Goal: Navigation & Orientation: Find specific page/section

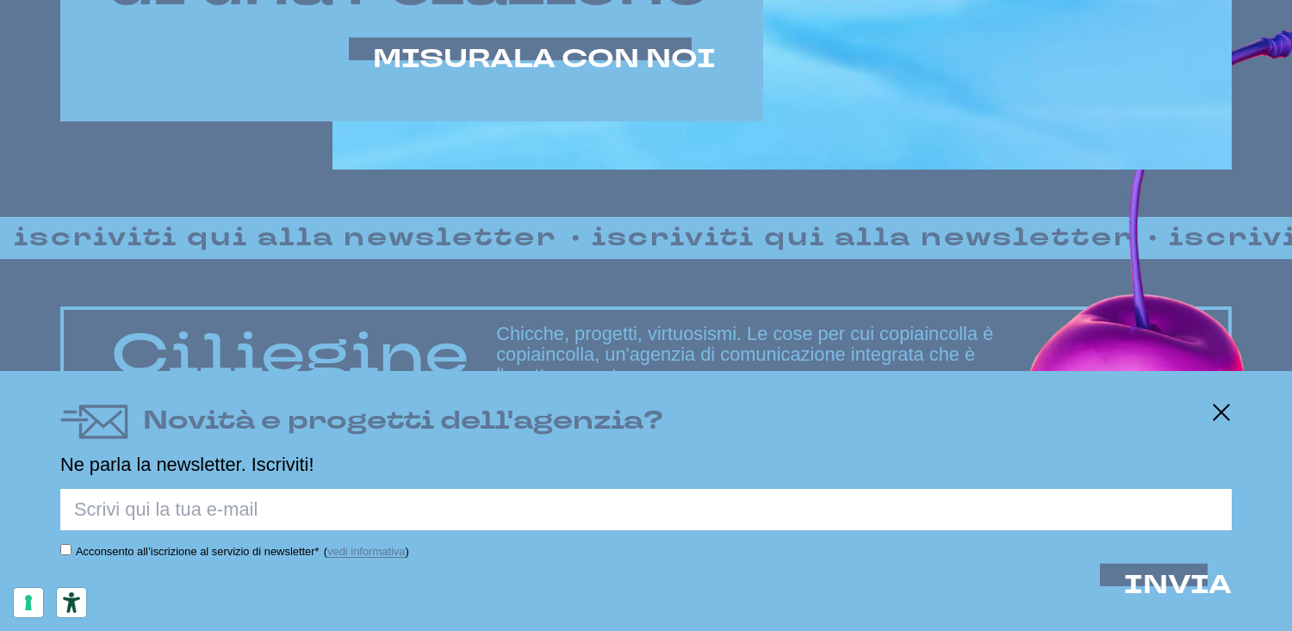
scroll to position [1205, 0]
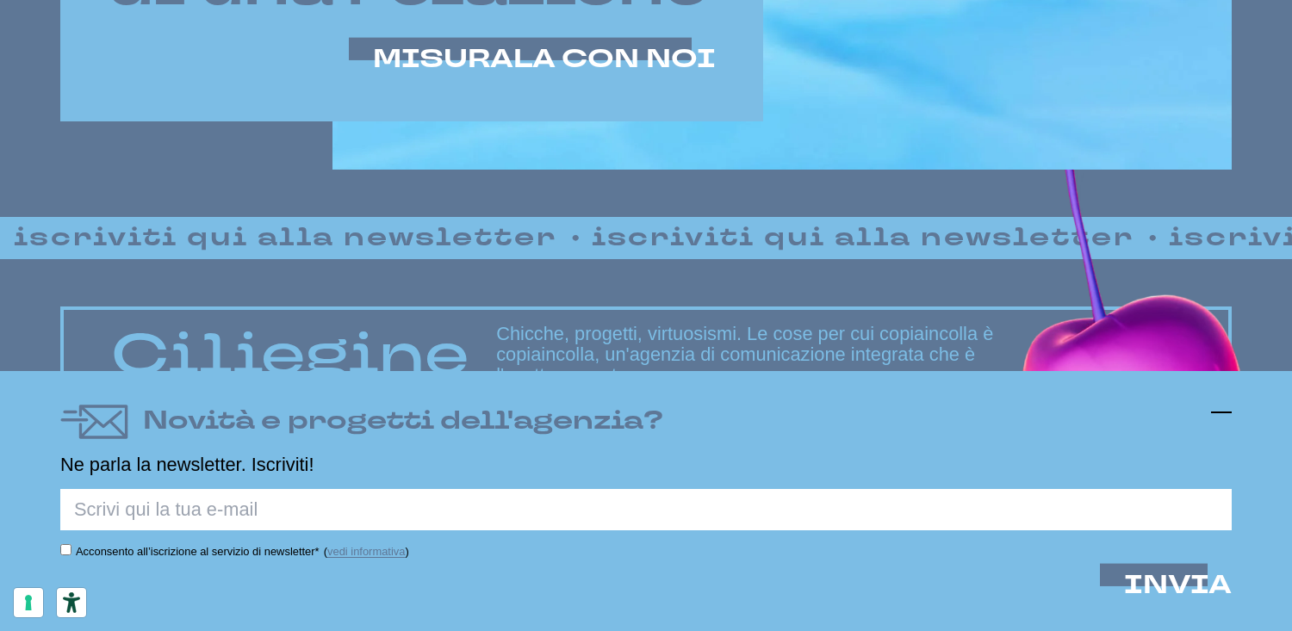
click at [1215, 408] on icon at bounding box center [1221, 412] width 21 height 21
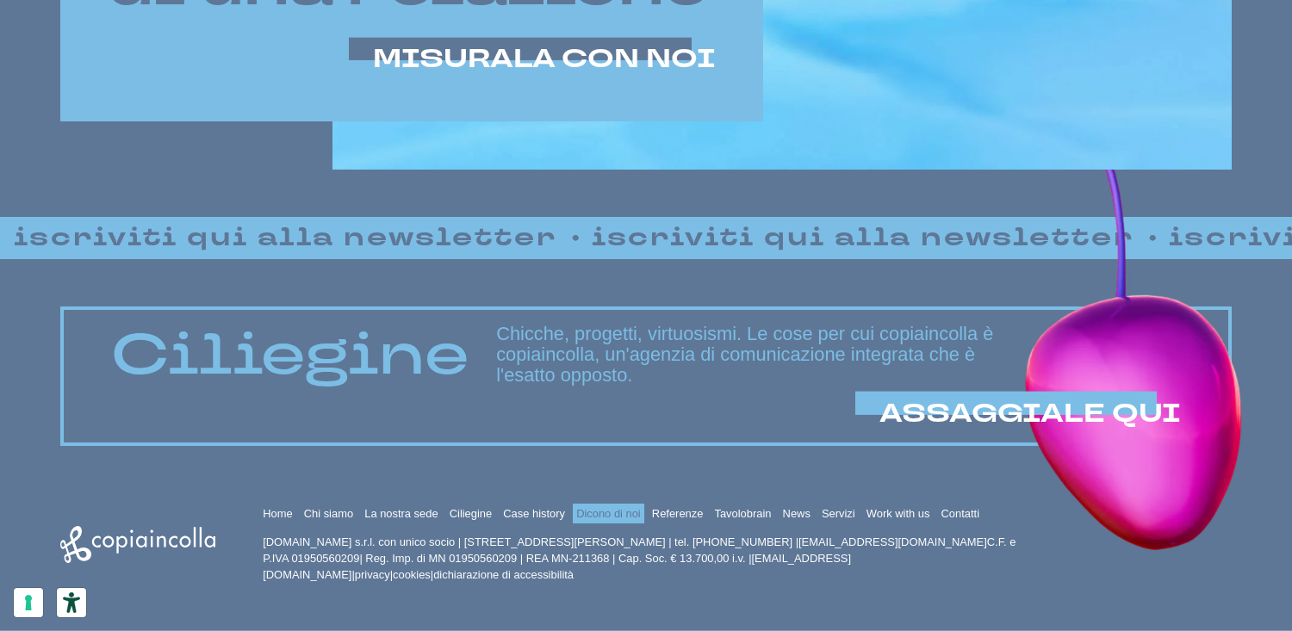
click at [641, 507] on link "Dicono di noi" at bounding box center [608, 513] width 65 height 13
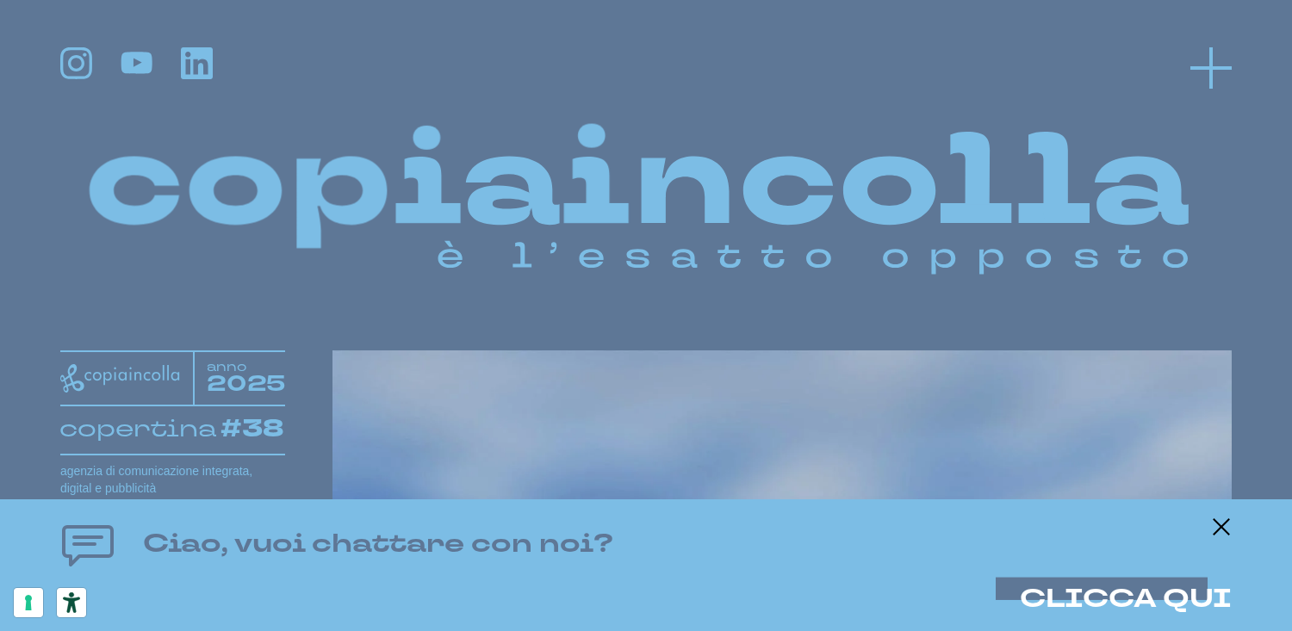
scroll to position [0, 0]
click at [1223, 64] on icon at bounding box center [1210, 67] width 41 height 41
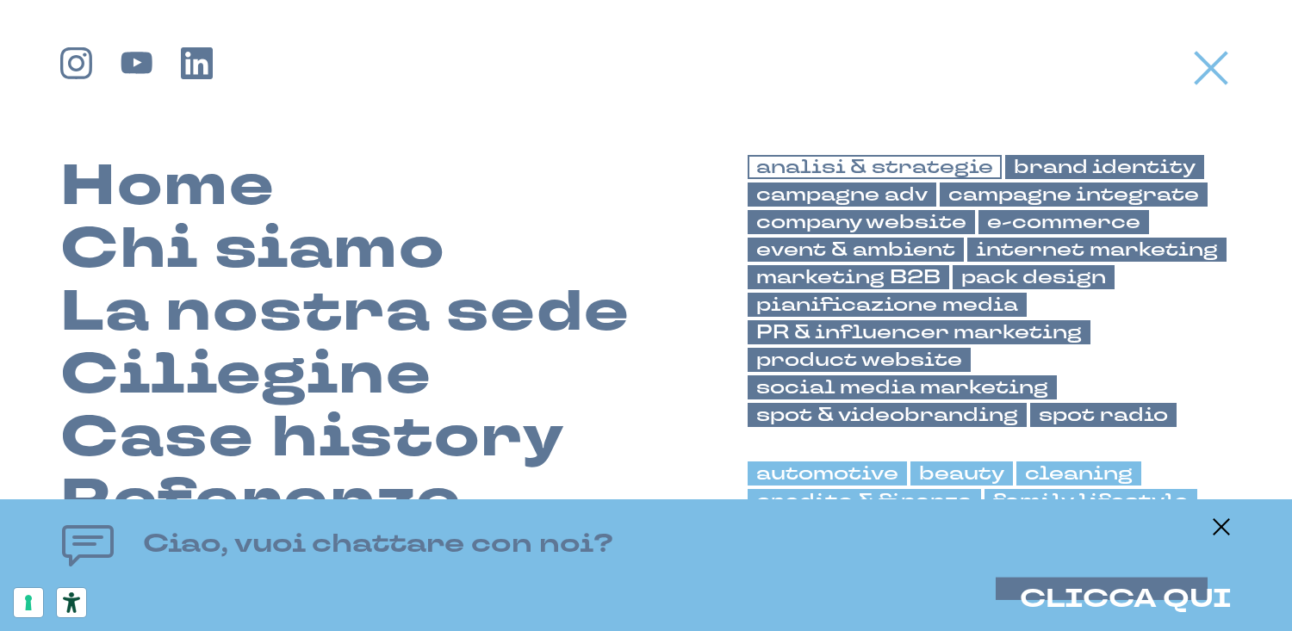
click at [890, 168] on link "analisi & strategie" at bounding box center [875, 167] width 254 height 24
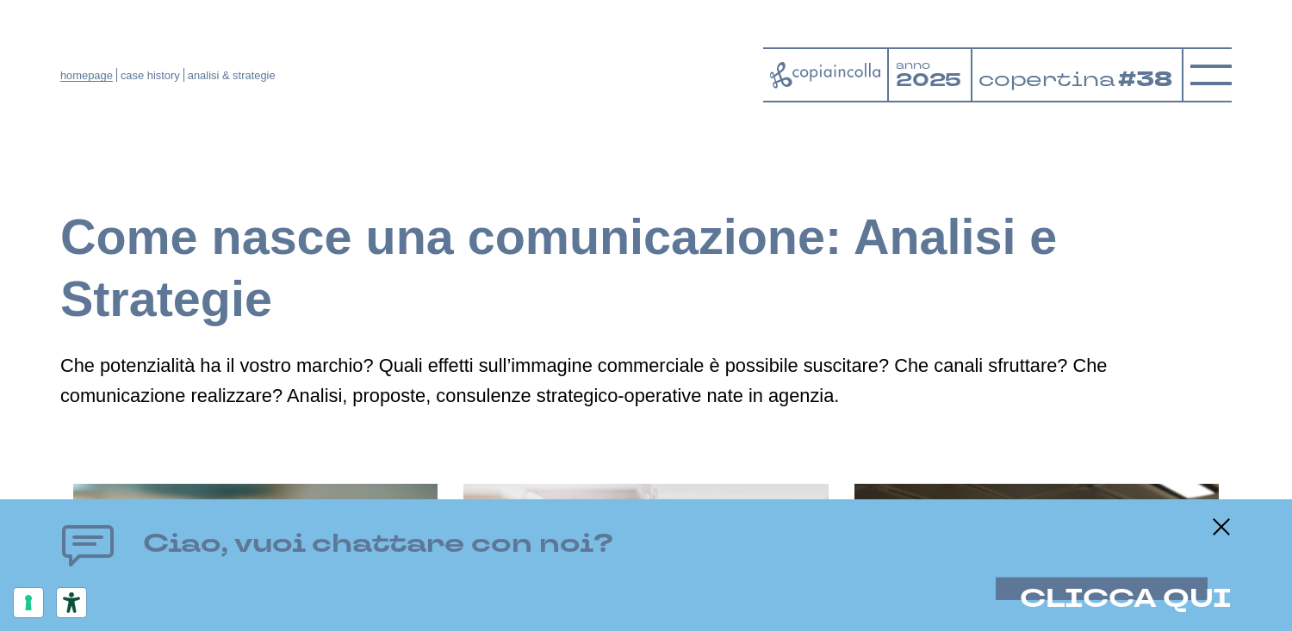
click at [71, 77] on link "homepage" at bounding box center [86, 75] width 53 height 13
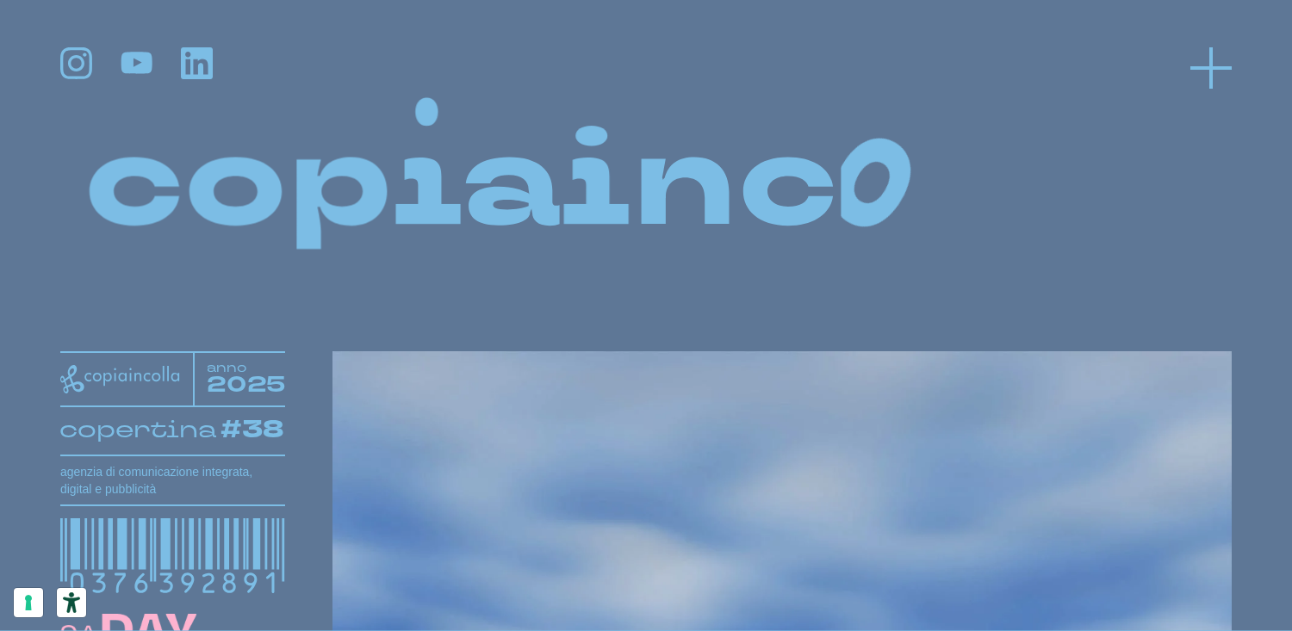
click at [1211, 64] on line at bounding box center [1211, 67] width 0 height 41
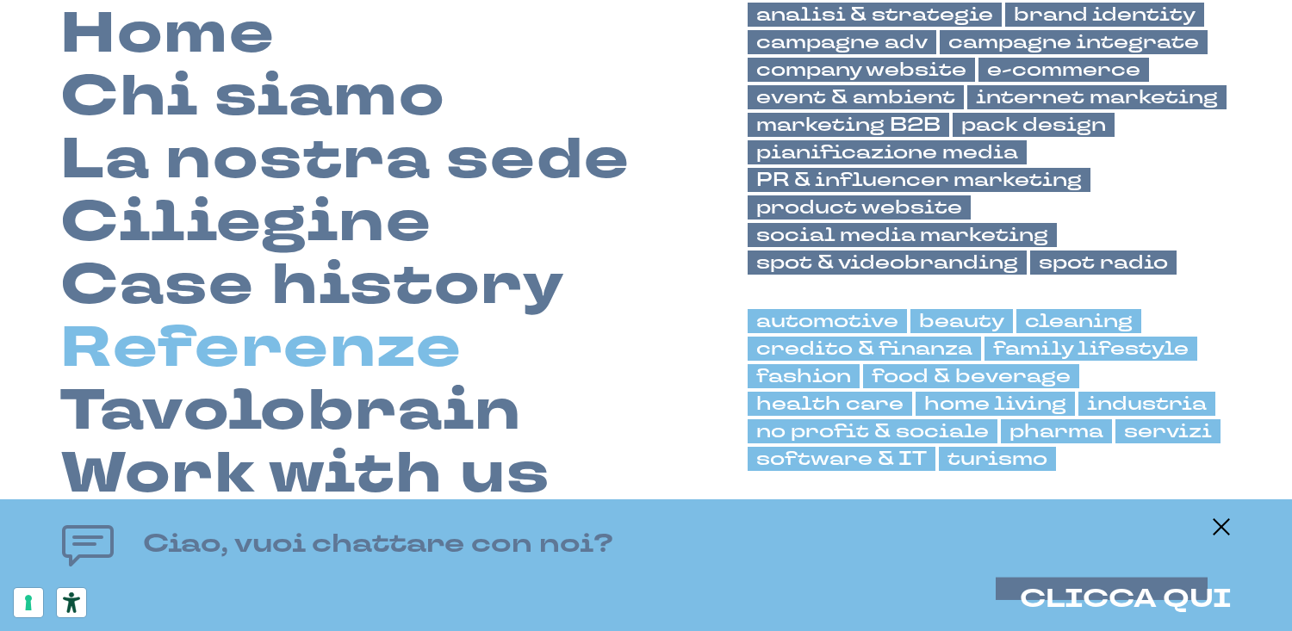
scroll to position [151, 0]
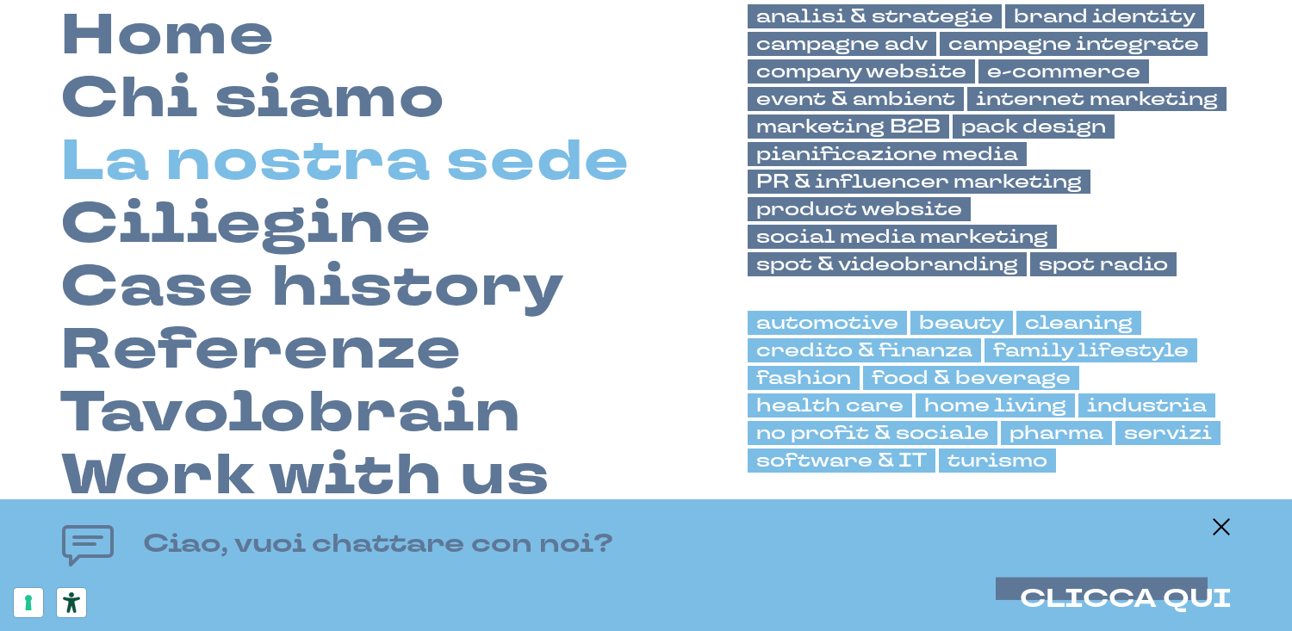
click at [425, 160] on link "La nostra sede" at bounding box center [345, 161] width 570 height 63
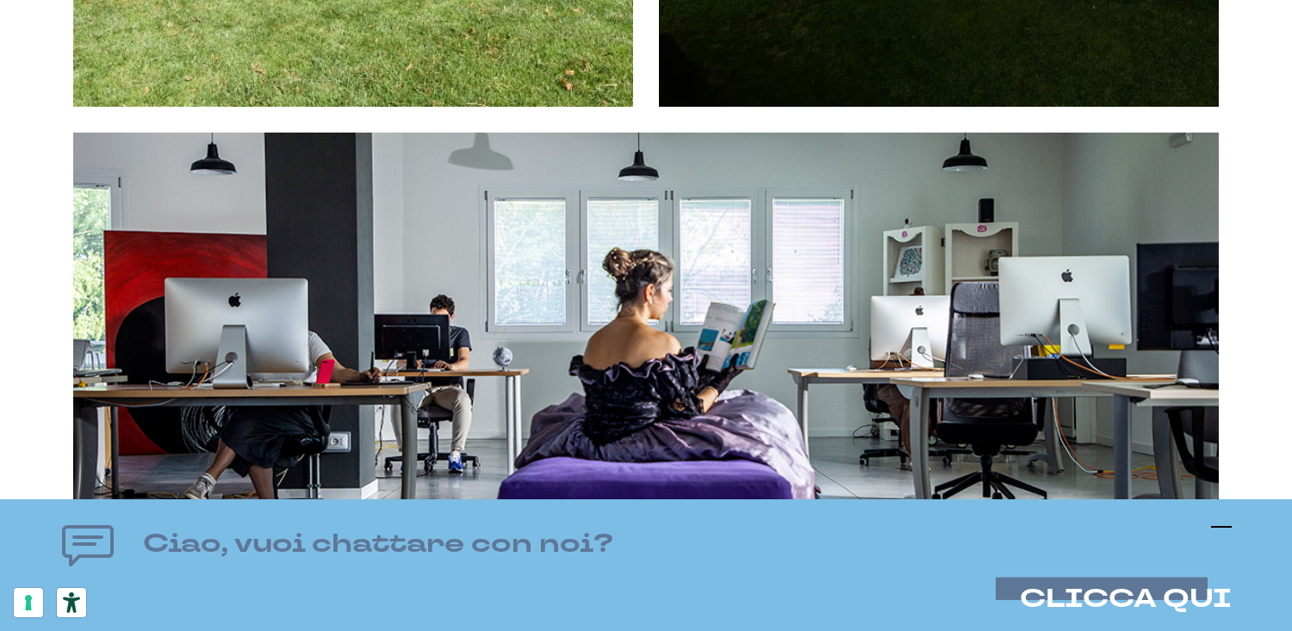
scroll to position [2178, 0]
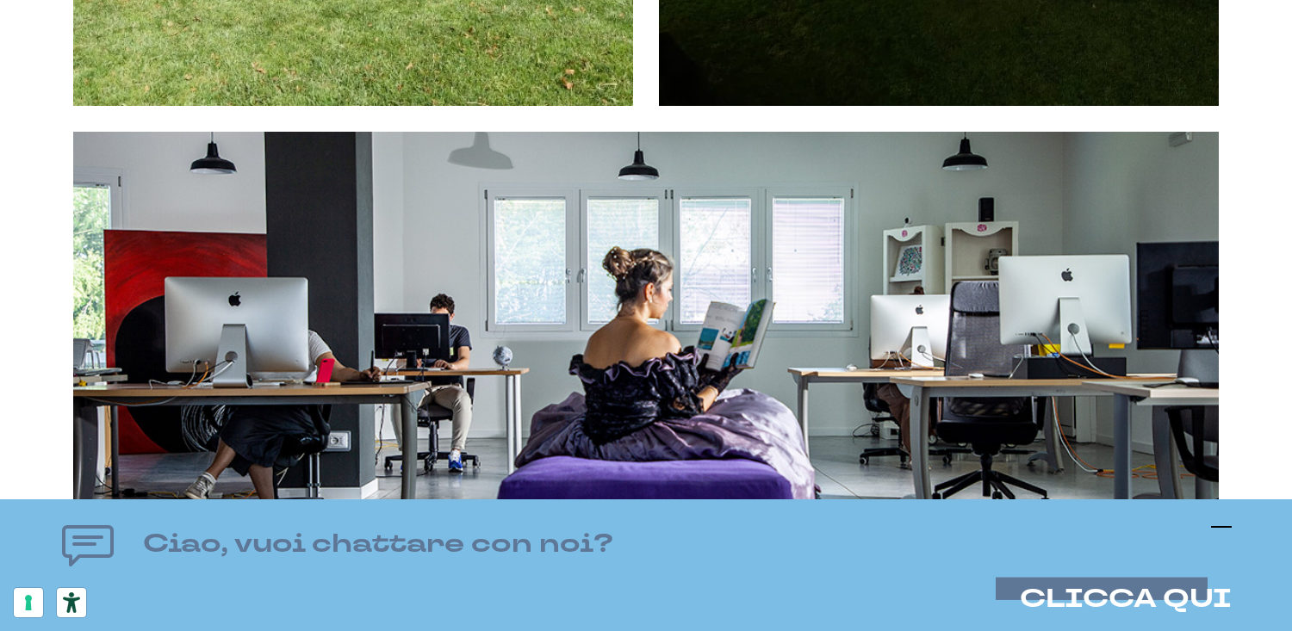
click at [1229, 521] on icon at bounding box center [1221, 527] width 21 height 21
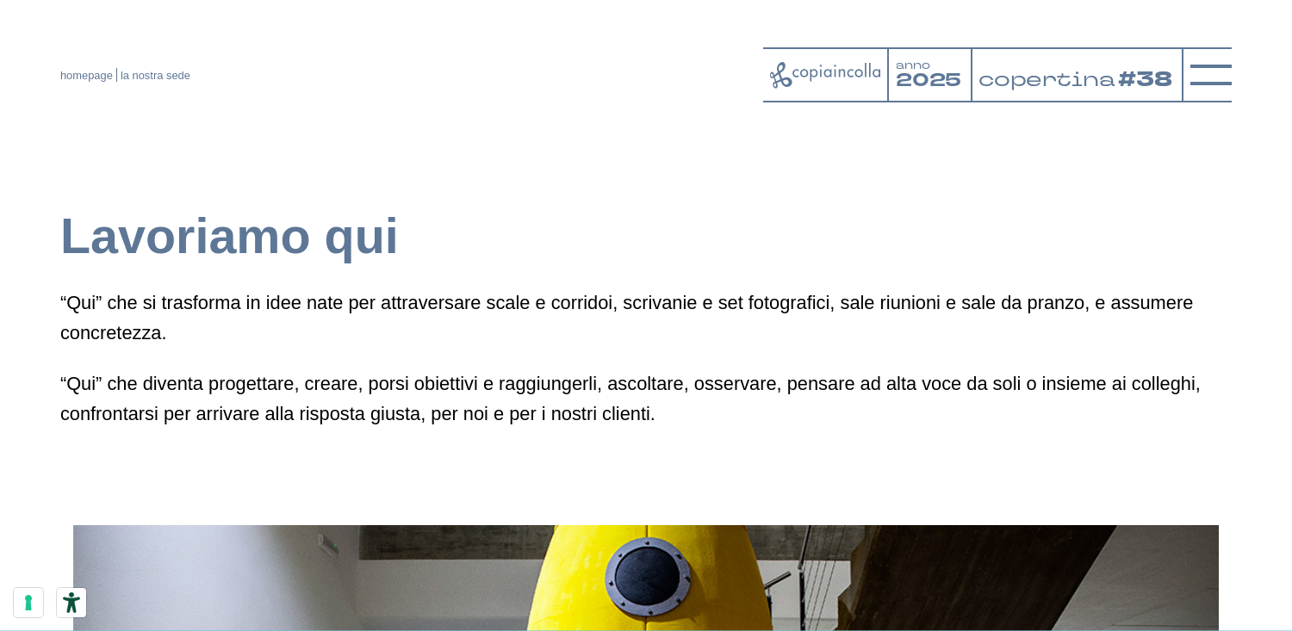
scroll to position [0, 0]
